Goal: Find specific page/section: Find specific page/section

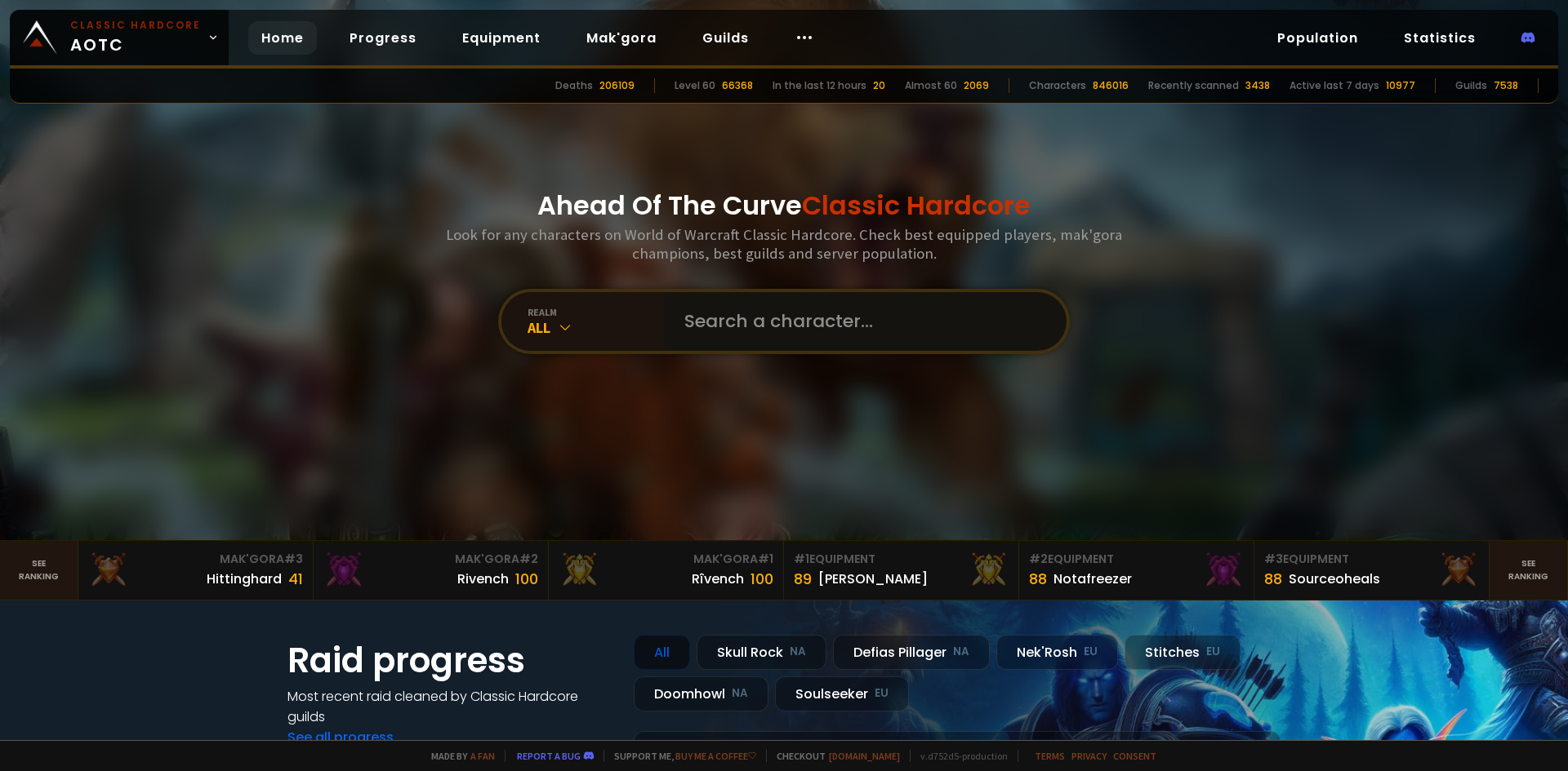
click at [741, 321] on input "text" at bounding box center [861, 321] width 373 height 59
type input "[PERSON_NAME]"
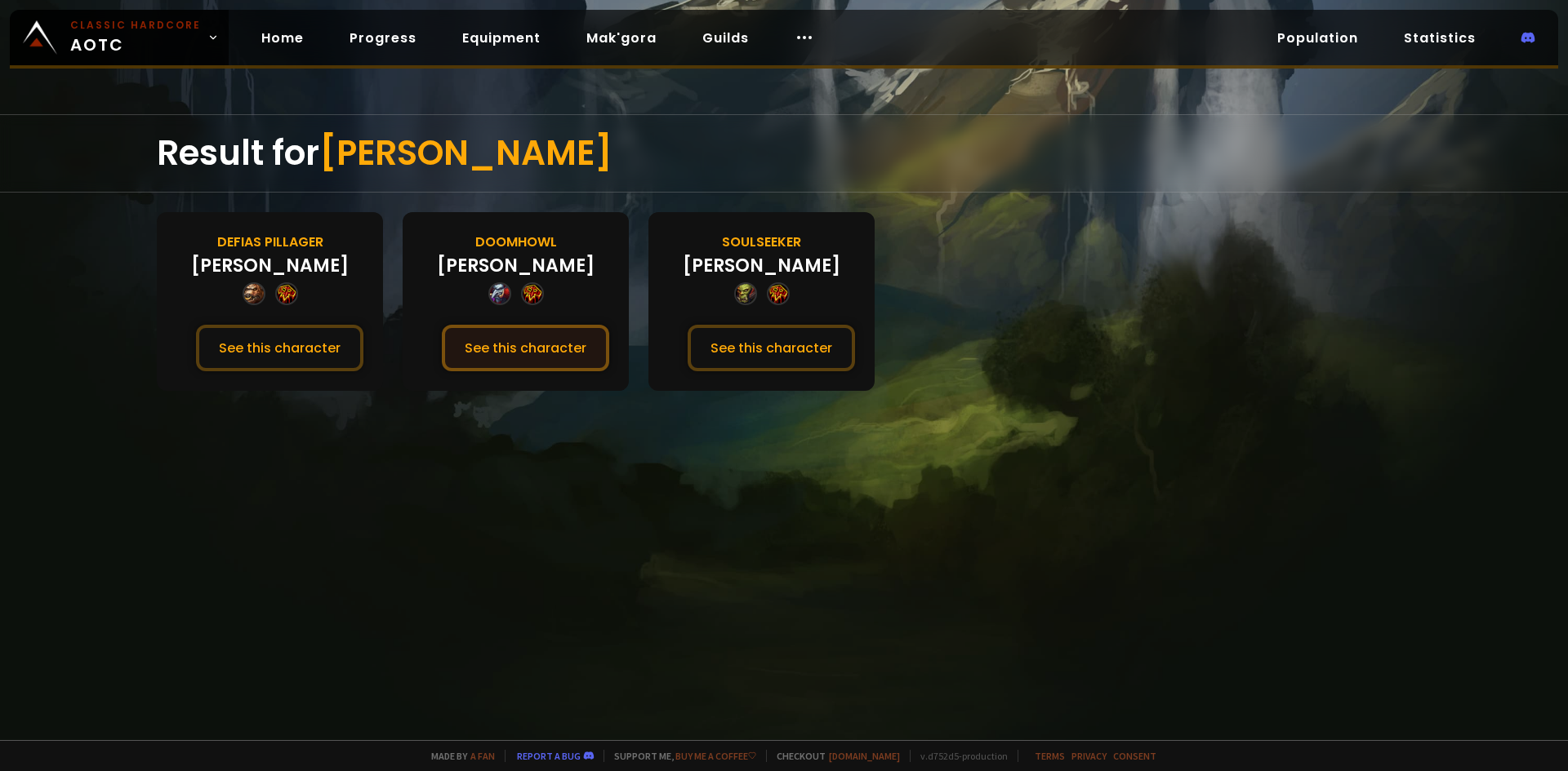
click at [566, 345] on button "See this character" at bounding box center [525, 348] width 168 height 46
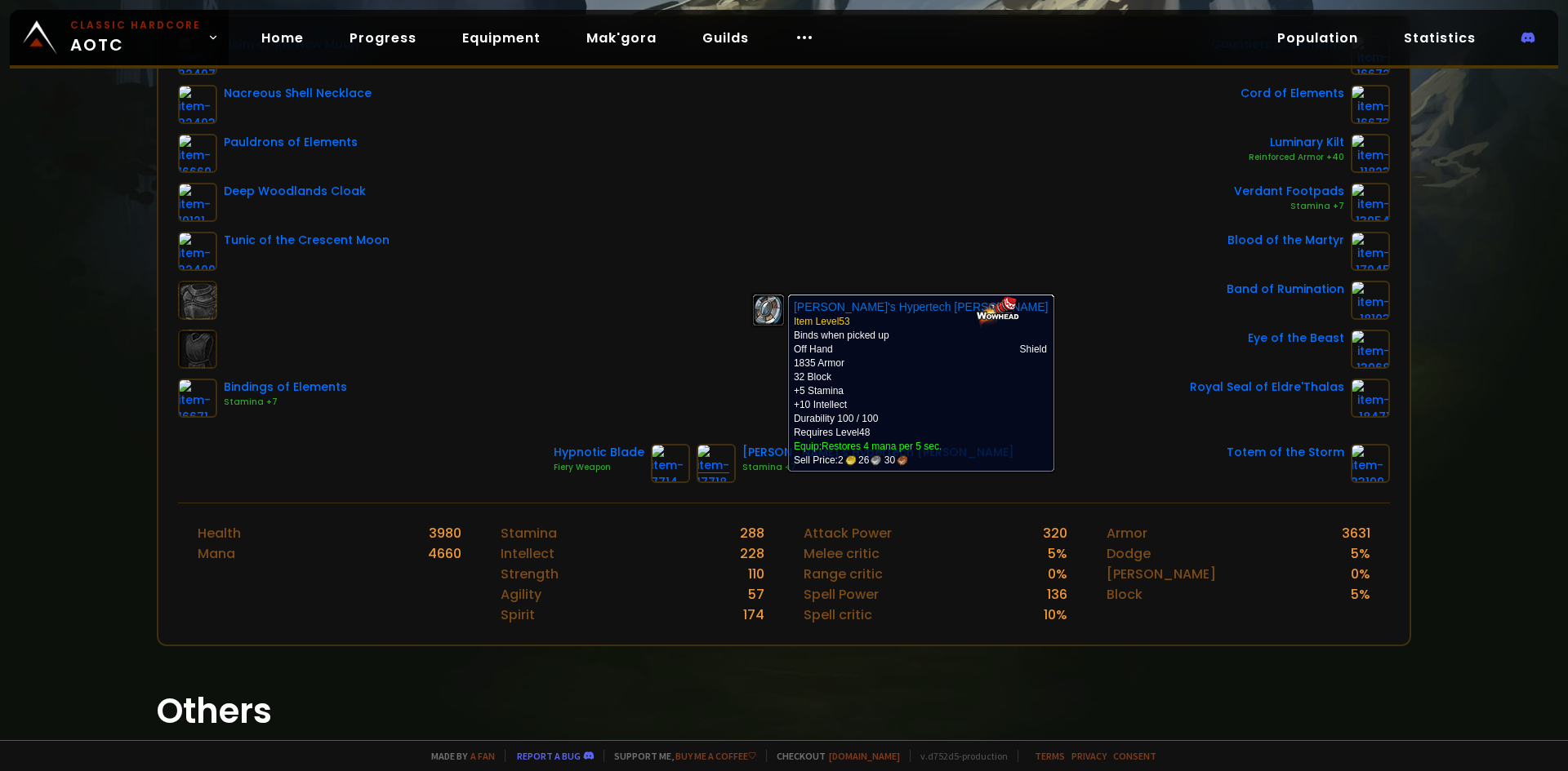
scroll to position [326, 0]
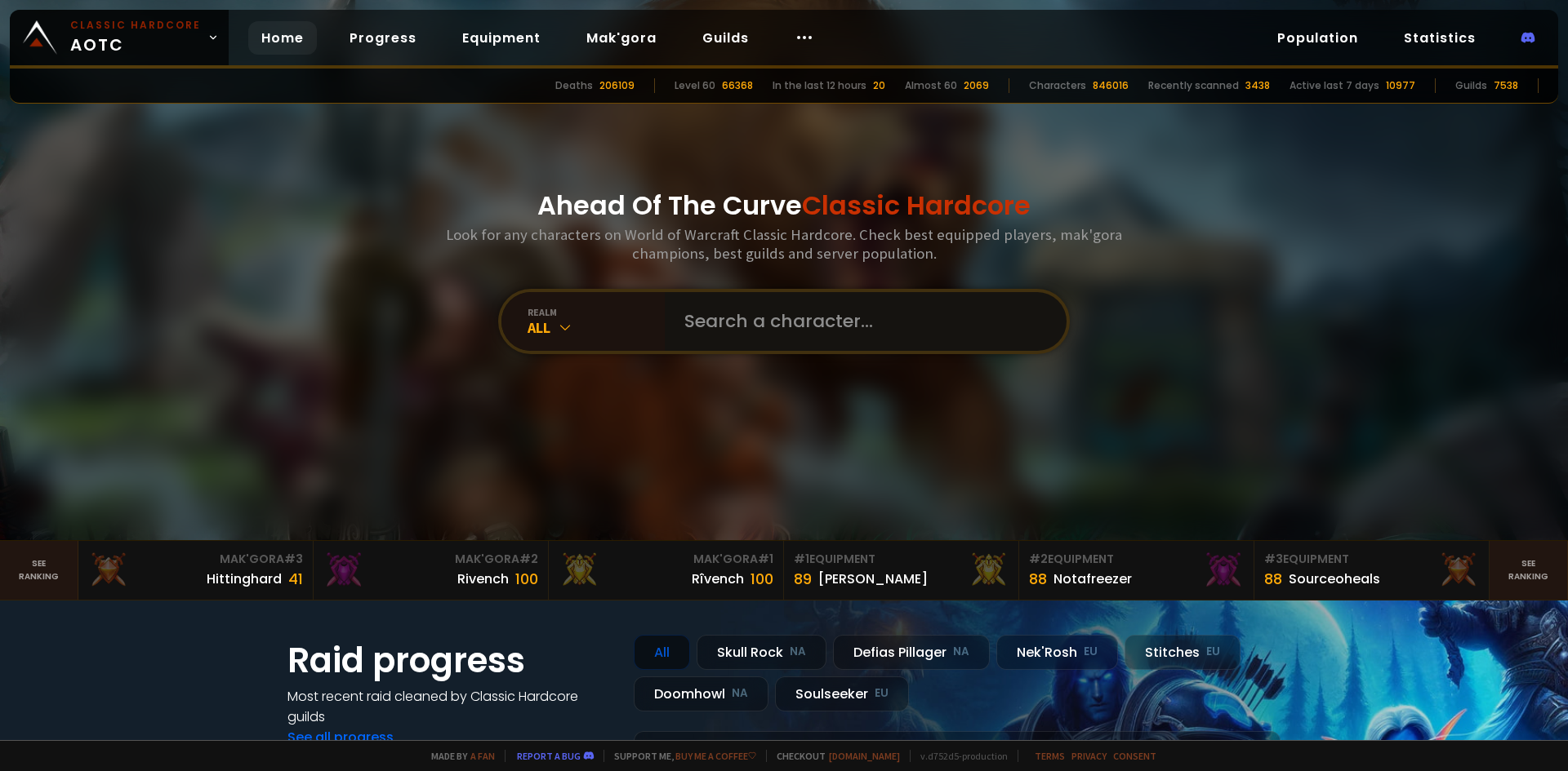
click at [768, 307] on input "text" at bounding box center [861, 321] width 373 height 59
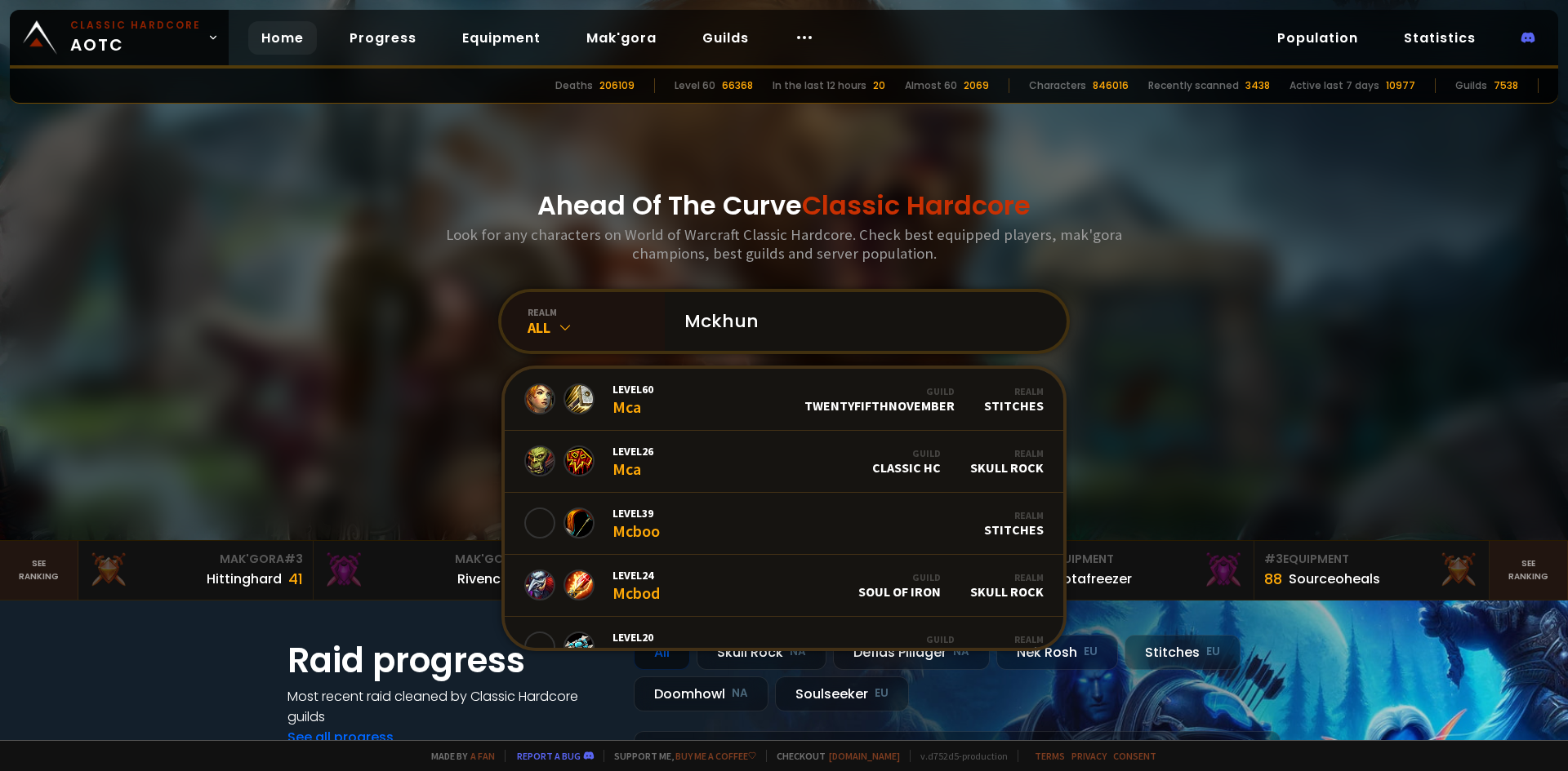
type input "Mckhunt"
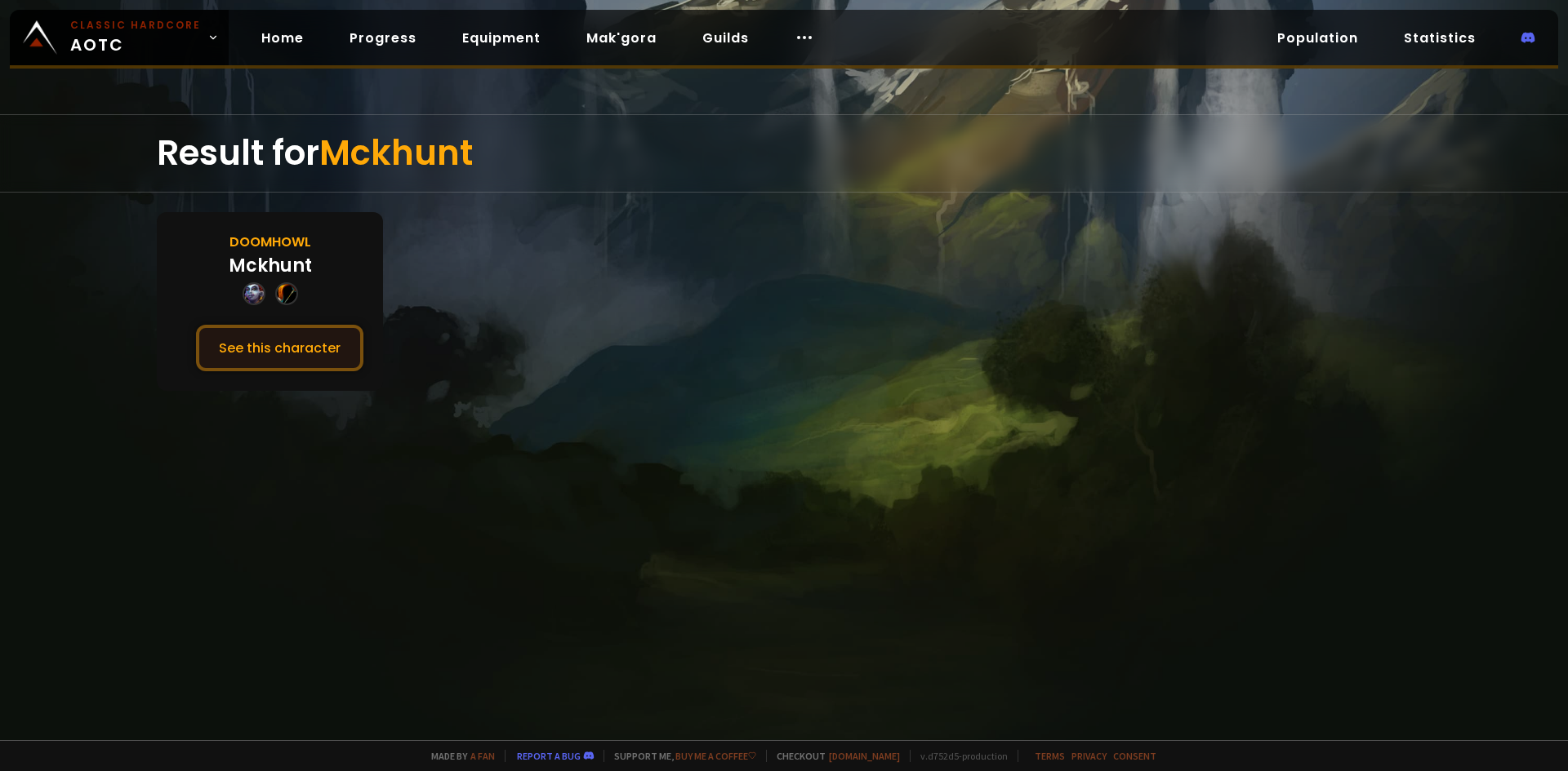
click at [327, 343] on button "See this character" at bounding box center [280, 348] width 168 height 46
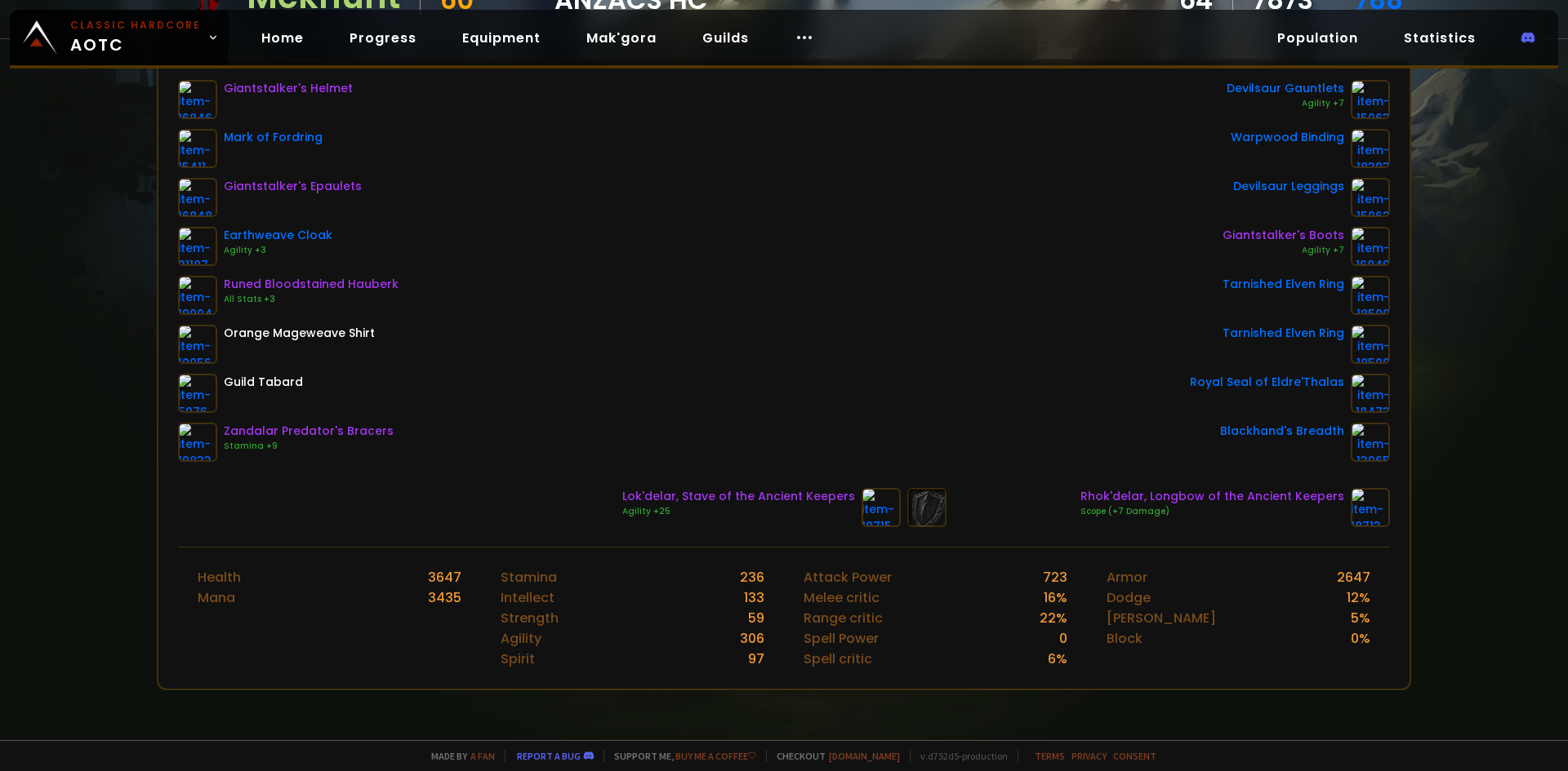
scroll to position [245, 0]
